Goal: Register for event/course

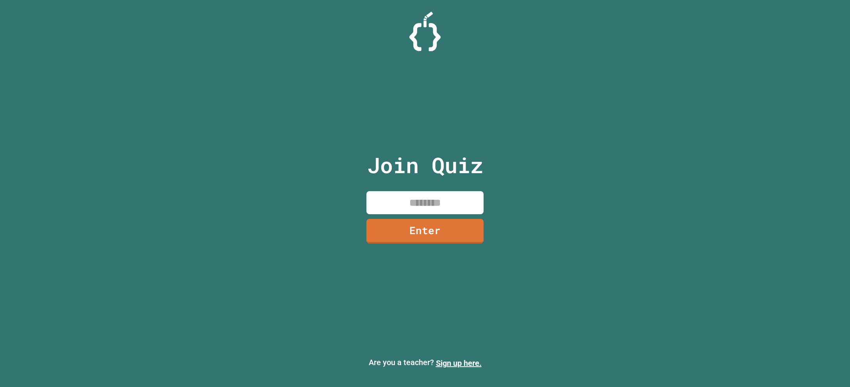
click at [457, 194] on input at bounding box center [424, 202] width 117 height 23
type input "********"
click at [454, 227] on link "Enter" at bounding box center [425, 230] width 106 height 26
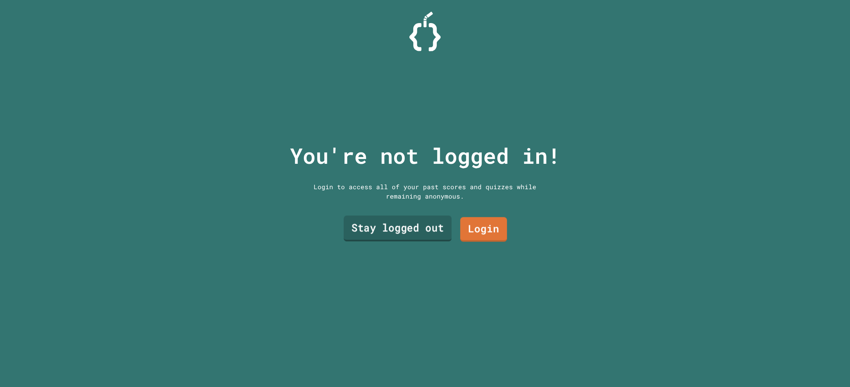
click at [427, 230] on link "Stay logged out" at bounding box center [398, 228] width 108 height 26
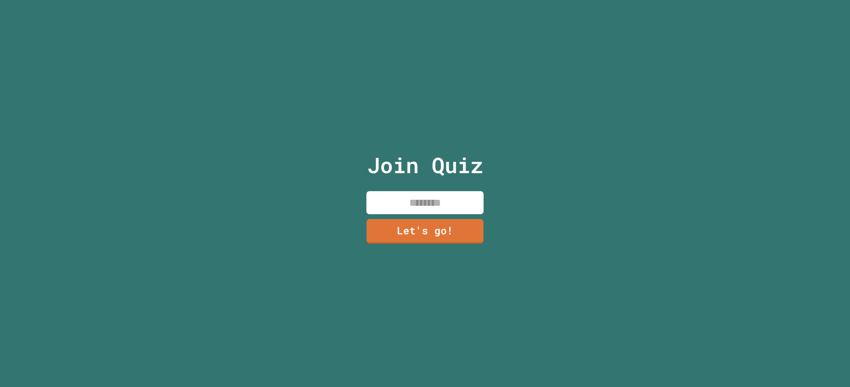
click at [436, 205] on input at bounding box center [424, 202] width 117 height 23
type input "**"
click at [438, 220] on link "Let's go!" at bounding box center [425, 230] width 108 height 26
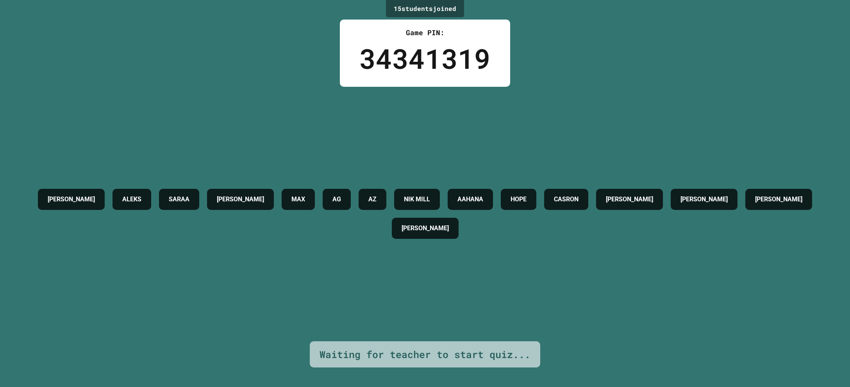
click at [579, 197] on h4 "CASRON" at bounding box center [566, 199] width 25 height 9
drag, startPoint x: 521, startPoint y: 179, endPoint x: 456, endPoint y: 169, distance: 65.3
click at [456, 169] on div "STANLEY ALEKS SARAA QUINN MAX AG AZ NIK MILL AAHANA HOPE CASRON LIAM PEDRO GRAH…" at bounding box center [425, 214] width 811 height 254
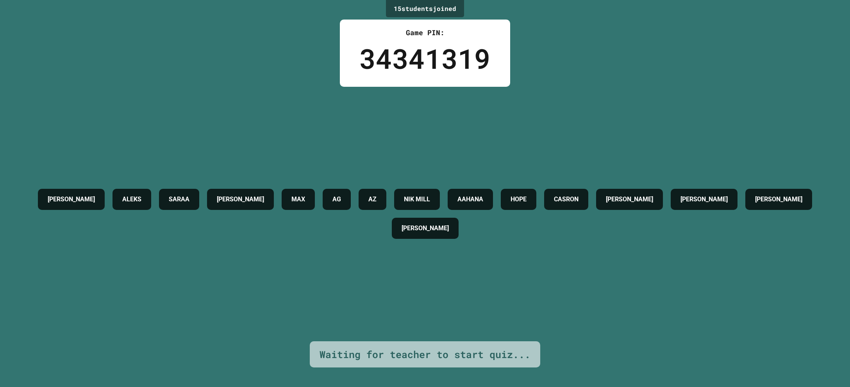
drag, startPoint x: 205, startPoint y: 161, endPoint x: 188, endPoint y: 167, distance: 17.3
click at [205, 161] on div "STANLEY ALEKS SARAA QUINN MAX AG AZ NIK MILL AAHANA HOPE CASRON LIAM PEDRO GRAH…" at bounding box center [425, 214] width 811 height 254
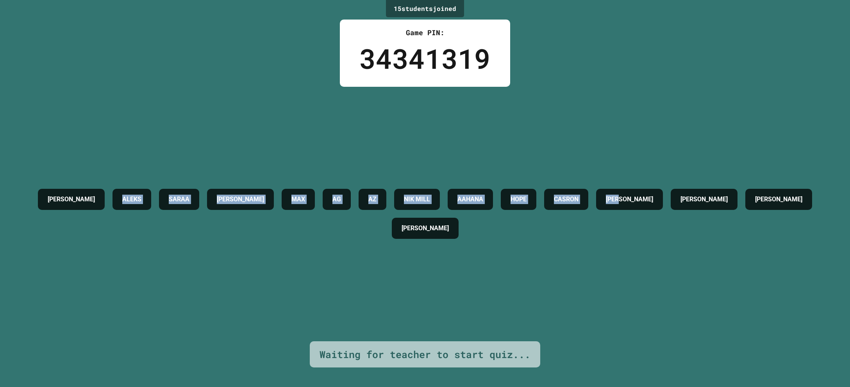
drag, startPoint x: 154, startPoint y: 190, endPoint x: 836, endPoint y: 188, distance: 682.1
click at [836, 188] on div "15 student s joined Game PIN: 34341319 STANLEY ALEKS SARAA QUINN MAX AG AZ NIK …" at bounding box center [425, 193] width 850 height 387
click at [660, 223] on div "STANLEY ALEKS SARAA QUINN MAX AG AZ NIK MILL AAHANA HOPE CASRON LIAM PEDRO GRAH…" at bounding box center [425, 214] width 811 height 58
drag, startPoint x: 634, startPoint y: 228, endPoint x: 43, endPoint y: 173, distance: 594.0
click at [43, 173] on div "STANLEY ALEKS SARAA QUINN MAX AG AZ NIK MILL AAHANA HOPE CASRON LIAM PEDRO GRAH…" at bounding box center [425, 214] width 811 height 254
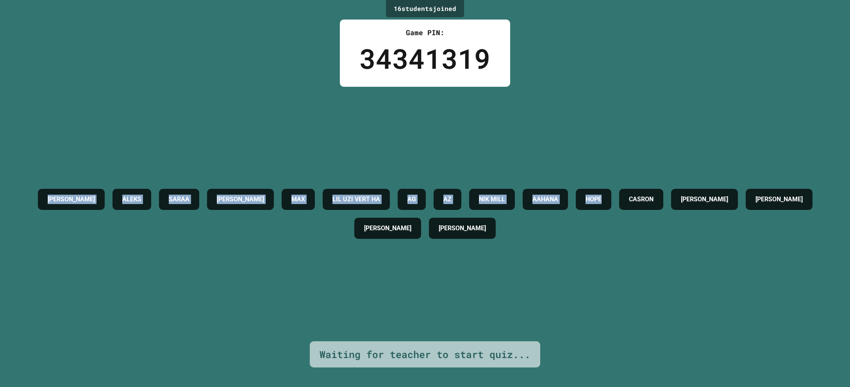
click at [43, 173] on div "STANLEY ALEKS SARAA QUINN MAX LIL UZI VERT HA AG AZ NIK MILL AAHANA HOPE CASRON…" at bounding box center [425, 214] width 811 height 254
drag, startPoint x: 23, startPoint y: 177, endPoint x: 602, endPoint y: 230, distance: 581.4
click at [602, 230] on div "STANLEY ALEKS SARAA QUINN MAX LIL UZI VERT HA AG AZ NIK MILL AAHANA HOPE CASRON…" at bounding box center [425, 214] width 811 height 254
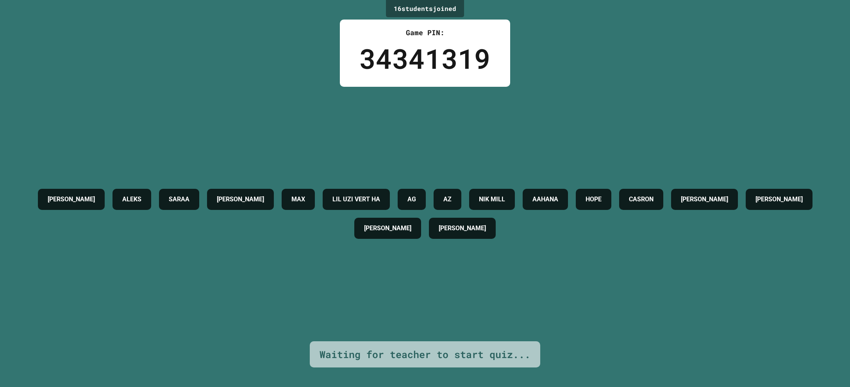
click at [496, 230] on div "LOUIS" at bounding box center [462, 228] width 67 height 21
drag, startPoint x: 473, startPoint y: 230, endPoint x: 208, endPoint y: 238, distance: 265.0
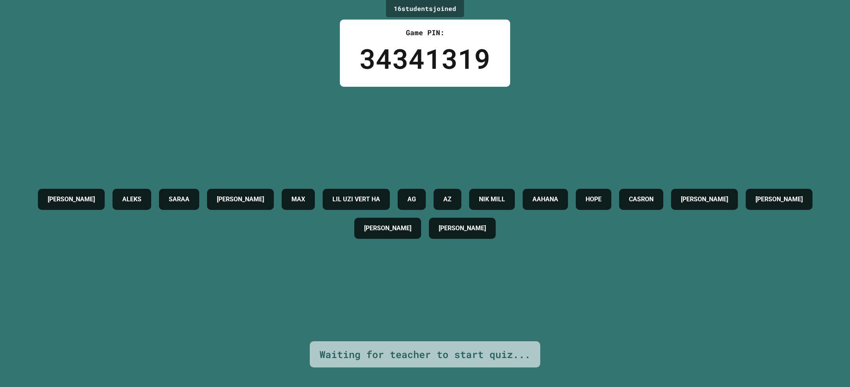
click at [208, 238] on div "STANLEY ALEKS SARAA QUINN MAX LIL UZI VERT HA AG AZ NIK MILL AAHANA HOPE CASRON…" at bounding box center [425, 214] width 811 height 58
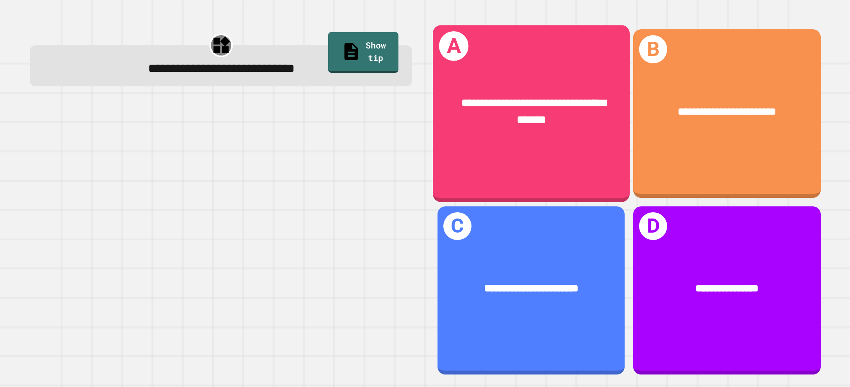
click at [529, 109] on span "**********" at bounding box center [533, 111] width 145 height 28
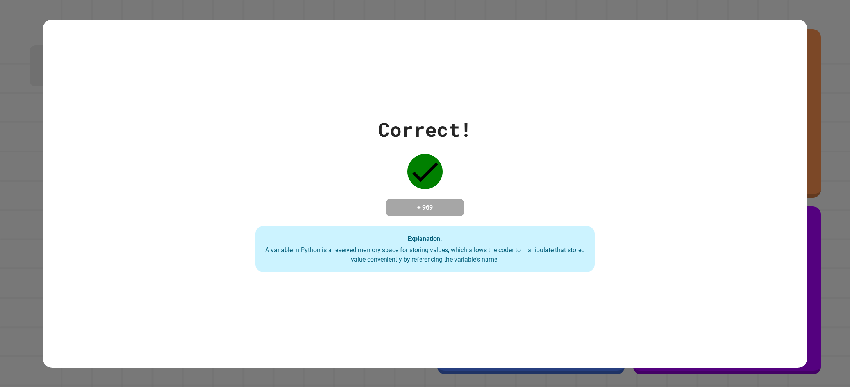
click at [288, 97] on div "Correct! + 969 Explanation: A variable in Python is a reserved memory space for…" at bounding box center [425, 194] width 765 height 348
click at [824, 105] on div "Correct! + 969 Explanation: A variable in Python is a reserved memory space for…" at bounding box center [425, 193] width 850 height 387
click at [419, 159] on icon at bounding box center [424, 171] width 35 height 35
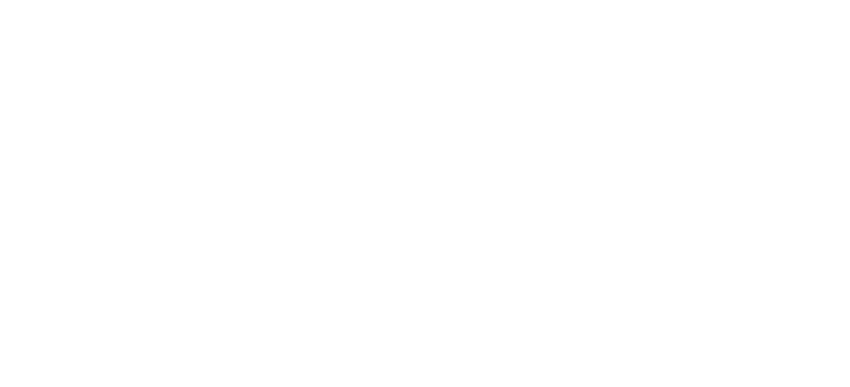
click at [673, 117] on div "We are updating our servers at 9:30PM EST [DATE]. [PERSON_NAME] should continue…" at bounding box center [425, 193] width 850 height 387
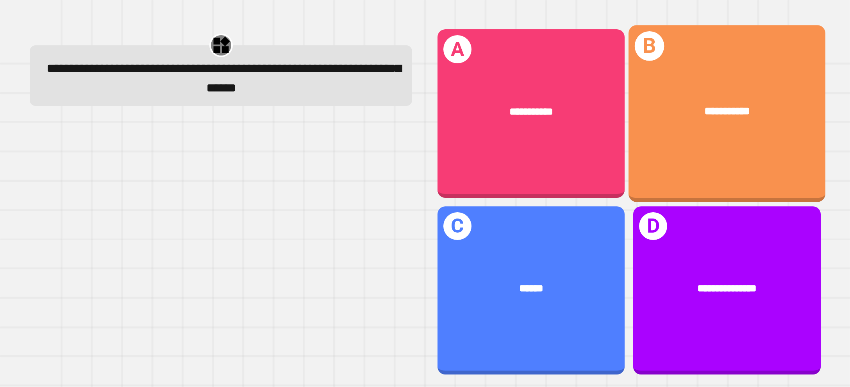
click at [726, 97] on div "**********" at bounding box center [727, 111] width 197 height 61
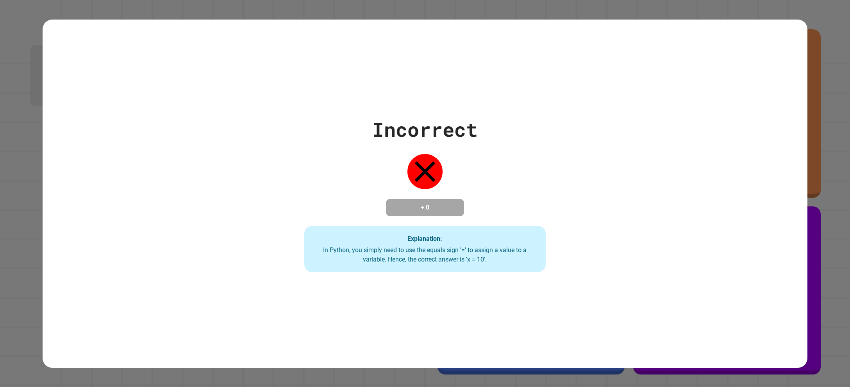
drag, startPoint x: 523, startPoint y: 114, endPoint x: 591, endPoint y: 108, distance: 67.8
click at [527, 115] on div "Incorrect + 0 Explanation: In Python, you simply need to use the equals sign '=…" at bounding box center [425, 193] width 345 height 157
drag, startPoint x: 786, startPoint y: 93, endPoint x: 838, endPoint y: 91, distance: 51.2
click at [788, 93] on div "Incorrect + 0 Explanation: In Python, you simply need to use the equals sign '=…" at bounding box center [425, 194] width 765 height 348
click at [838, 91] on div "Incorrect + 0 Explanation: In Python, you simply need to use the equals sign '=…" at bounding box center [425, 193] width 850 height 387
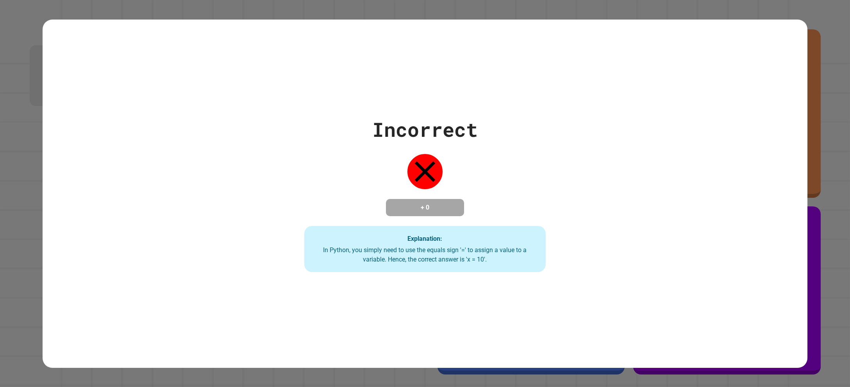
click at [547, 111] on div "Incorrect + 0 Explanation: In Python, you simply need to use the equals sign '=…" at bounding box center [425, 194] width 765 height 348
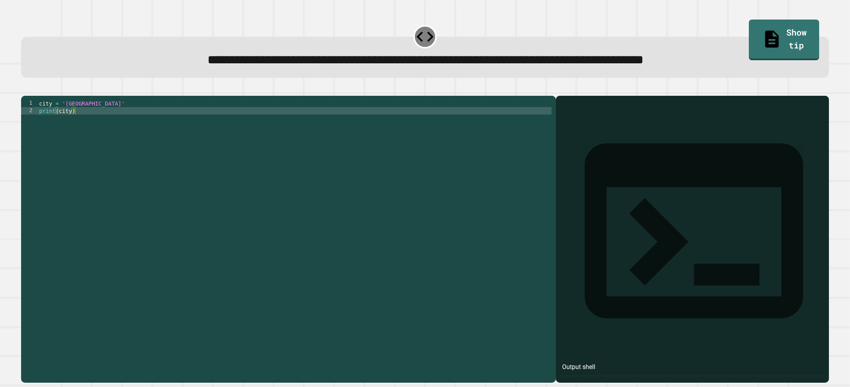
click at [420, 124] on div "city = 'Madrid' print ( city )" at bounding box center [295, 237] width 514 height 275
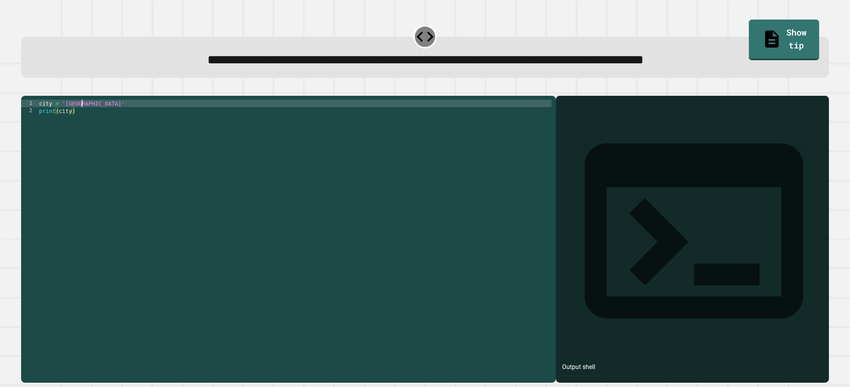
click at [80, 116] on div "city = 'Madrid' print ( city )" at bounding box center [295, 237] width 514 height 275
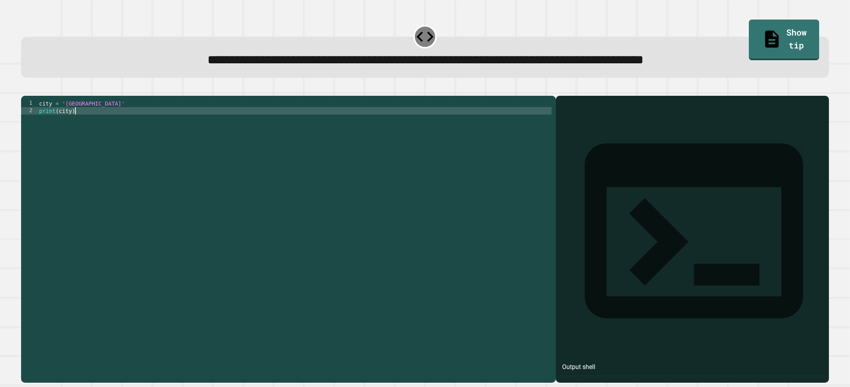
click at [75, 121] on div "city = 'Madrid' print ( city )" at bounding box center [295, 237] width 514 height 275
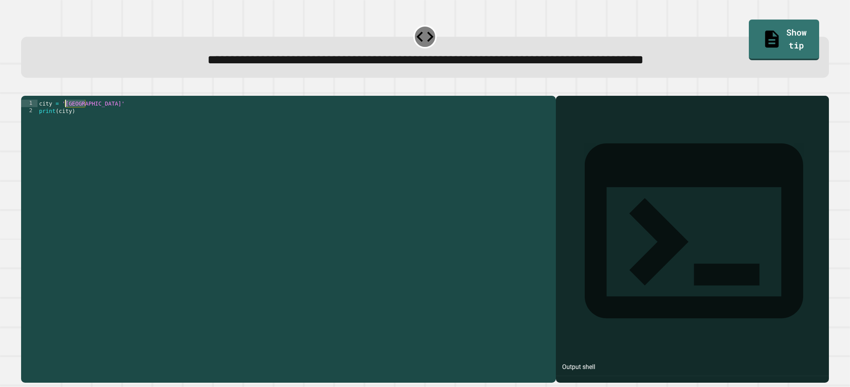
drag, startPoint x: 85, startPoint y: 116, endPoint x: 65, endPoint y: 116, distance: 19.9
click at [65, 116] on div "city = 'Madrid' print ( city )" at bounding box center [295, 237] width 514 height 275
type textarea "**********"
click at [25, 89] on icon "button" at bounding box center [25, 89] width 0 height 0
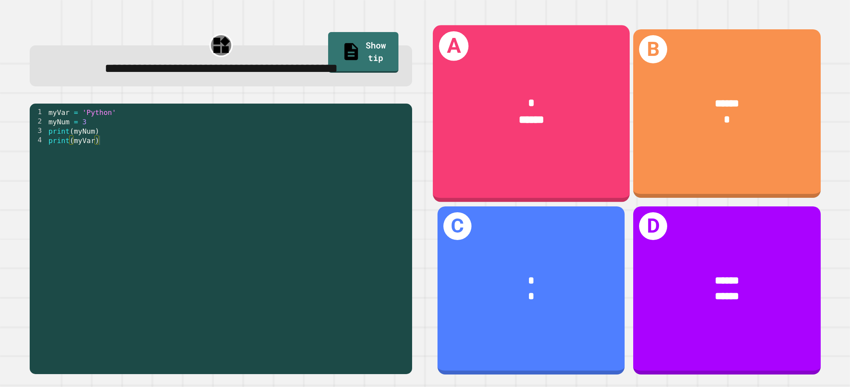
click at [563, 120] on div "******" at bounding box center [531, 119] width 153 height 17
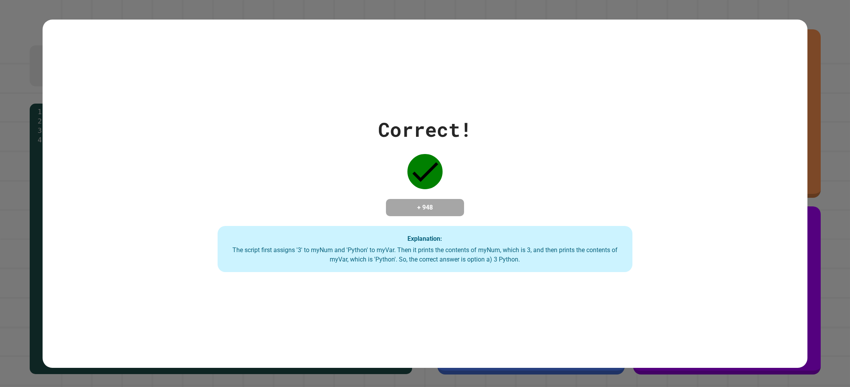
click at [848, 128] on div "Correct! + 948 Explanation: The script first assigns '3' to myNum and 'Python' …" at bounding box center [425, 193] width 850 height 387
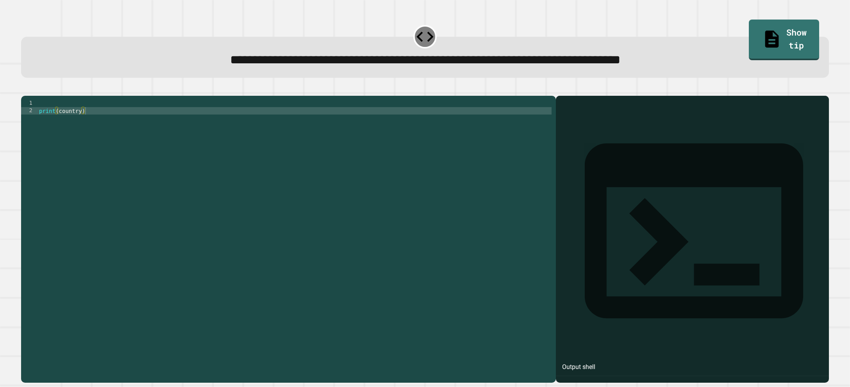
click at [92, 117] on div "print ( country )" at bounding box center [295, 237] width 514 height 275
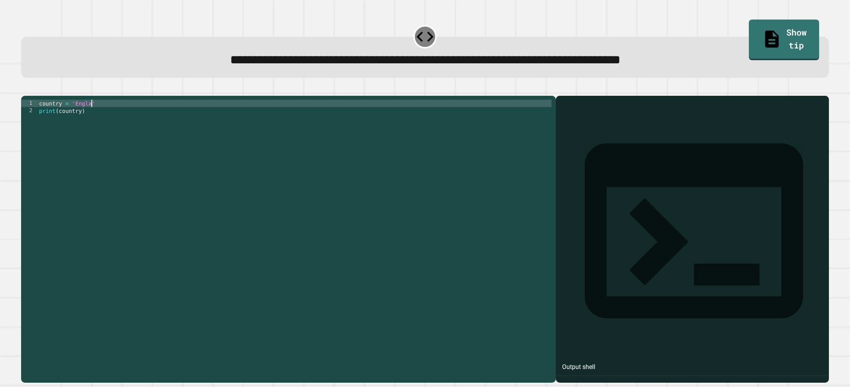
scroll to position [0, 4]
type textarea "**********"
click at [25, 89] on icon "button" at bounding box center [25, 89] width 0 height 0
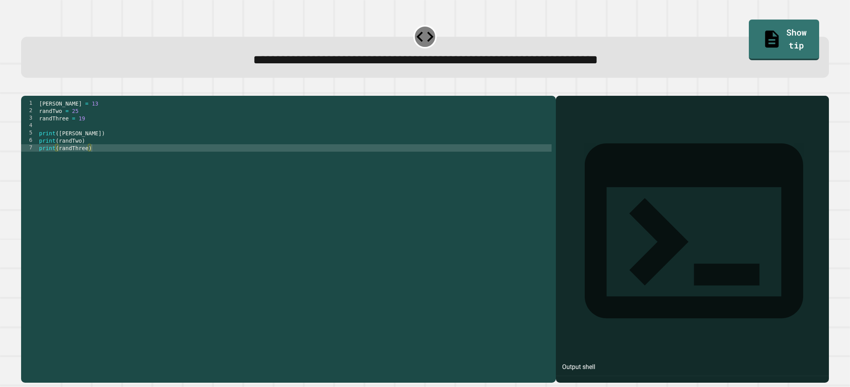
click at [80, 123] on div "randOne = 13 randTwo = 25 randThree = 19 print ( randOne ) print ( randTwo ) pr…" at bounding box center [295, 237] width 514 height 275
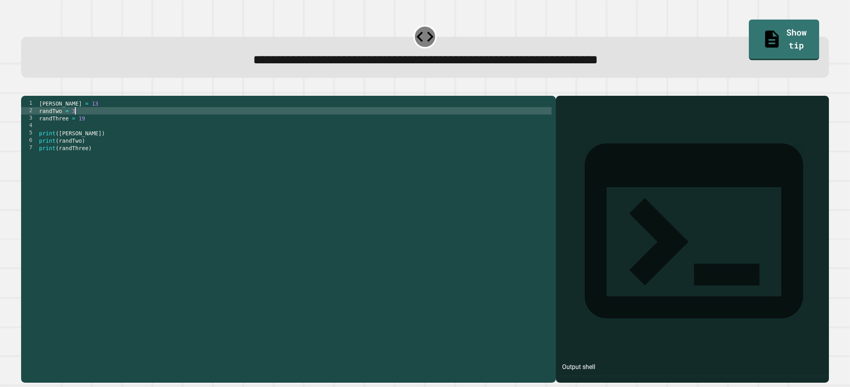
scroll to position [0, 2]
type textarea "**********"
click at [25, 89] on button "button" at bounding box center [25, 89] width 0 height 0
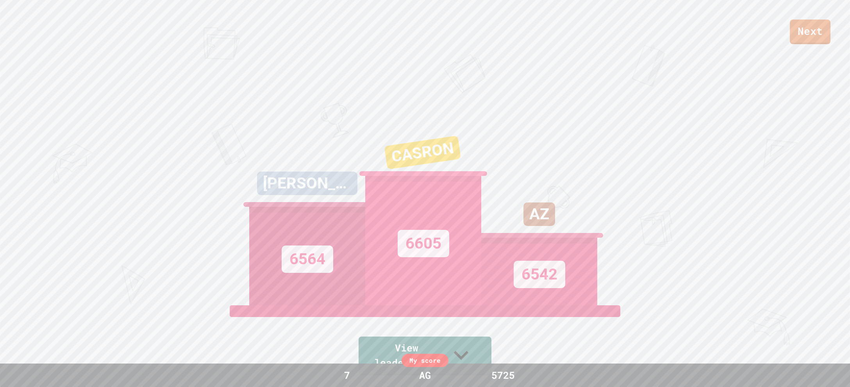
click at [338, 94] on div "Next QUINN 6564 CASRON 6605 AZ 6542 View leaderboard" at bounding box center [425, 193] width 850 height 387
